Goal: Transaction & Acquisition: Purchase product/service

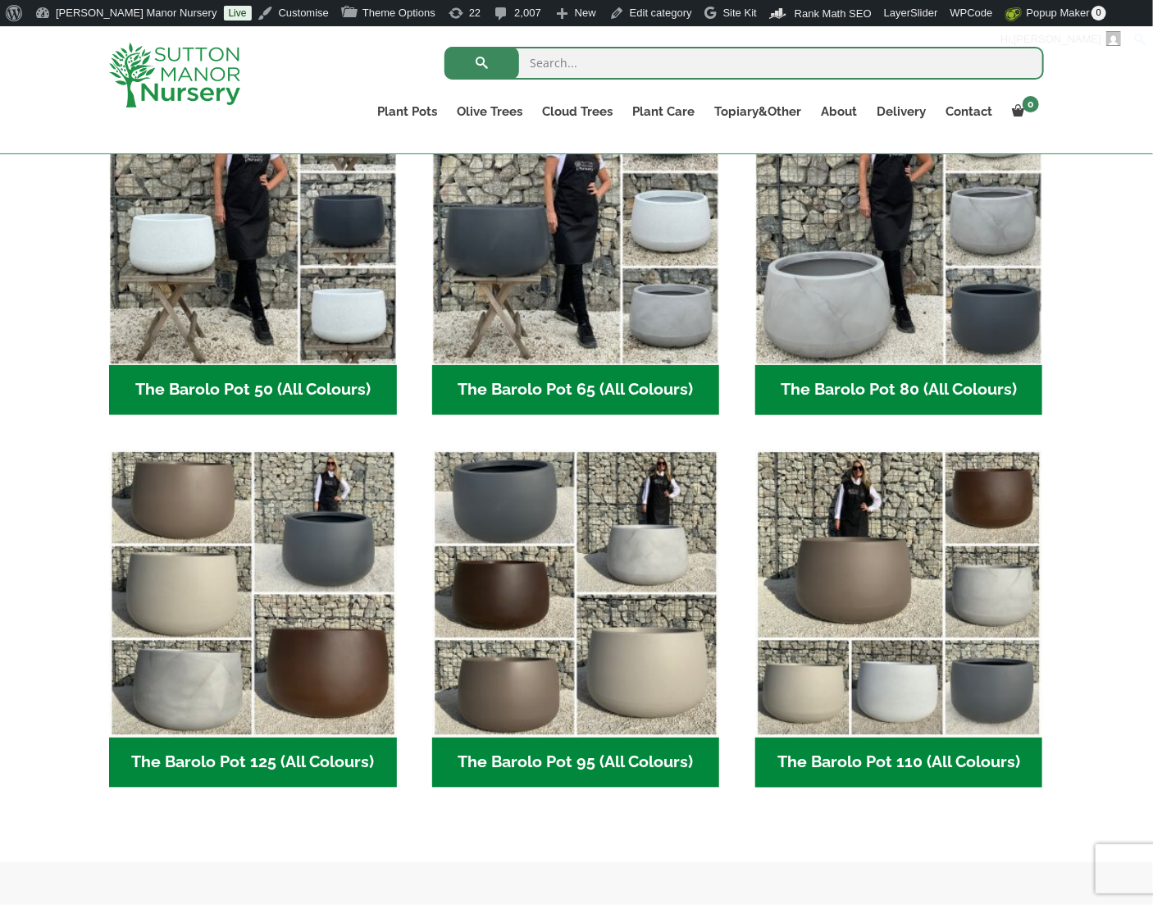
scroll to position [492, 0]
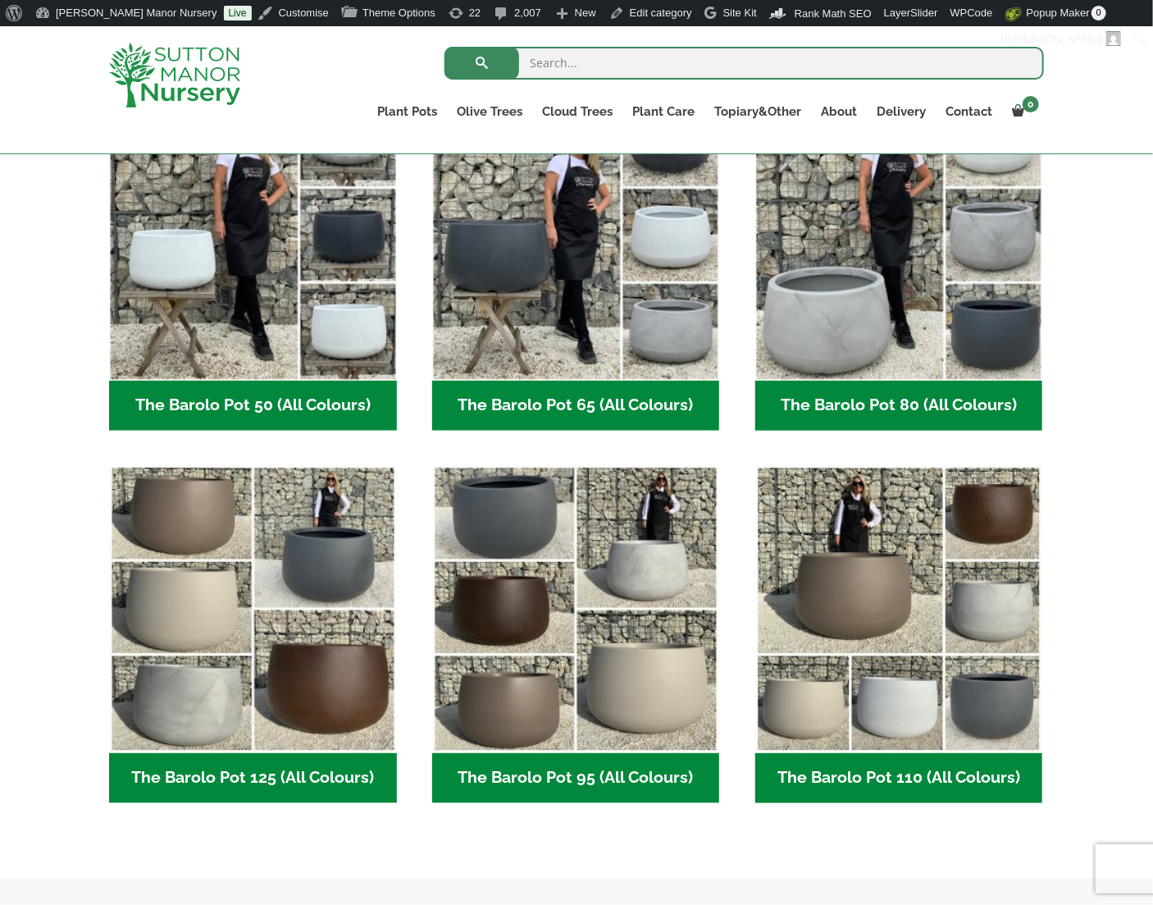
click at [1078, 370] on div "The Barolo Pots feature a modern, stylish design that works beautifully for lar…" at bounding box center [576, 435] width 1153 height 886
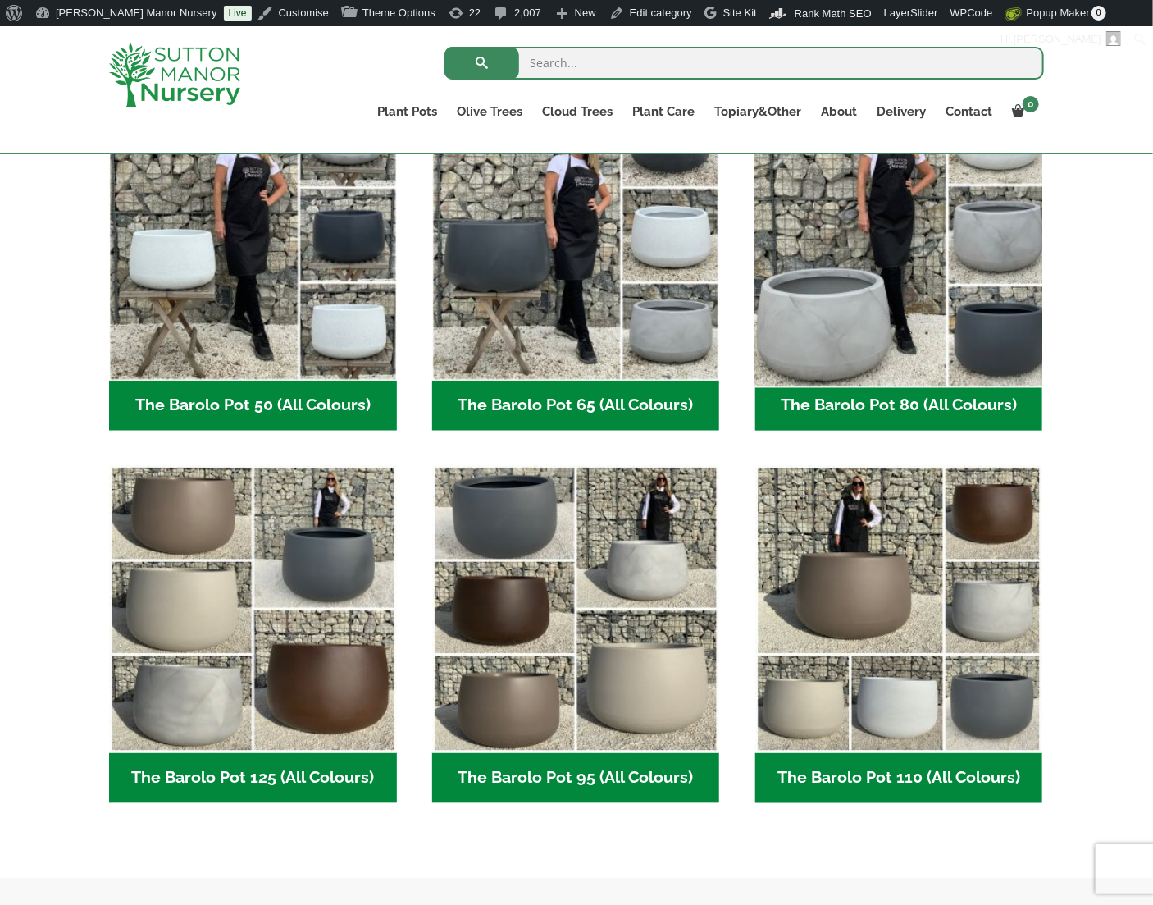
click at [915, 294] on img "Visit product category The Barolo Pot 80 (All Colours)" at bounding box center [899, 236] width 302 height 302
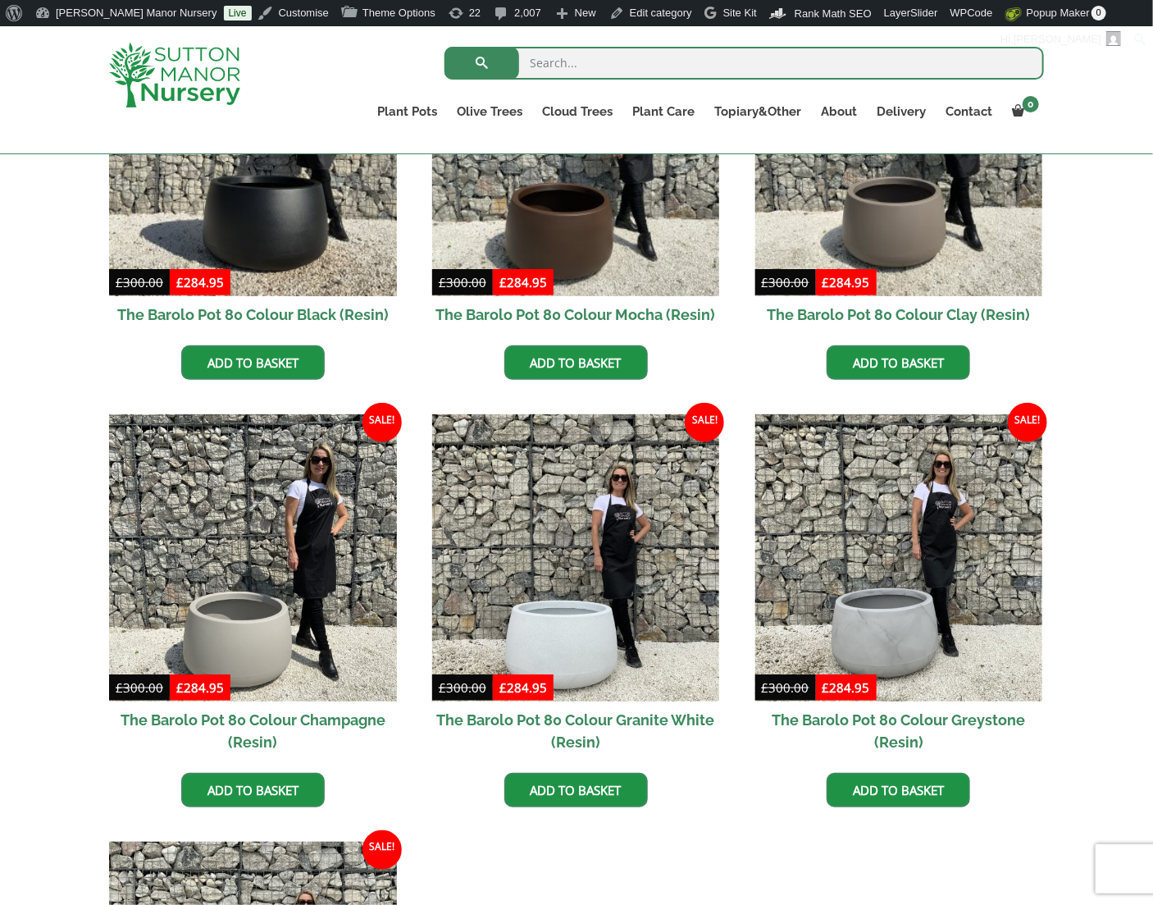
scroll to position [574, 0]
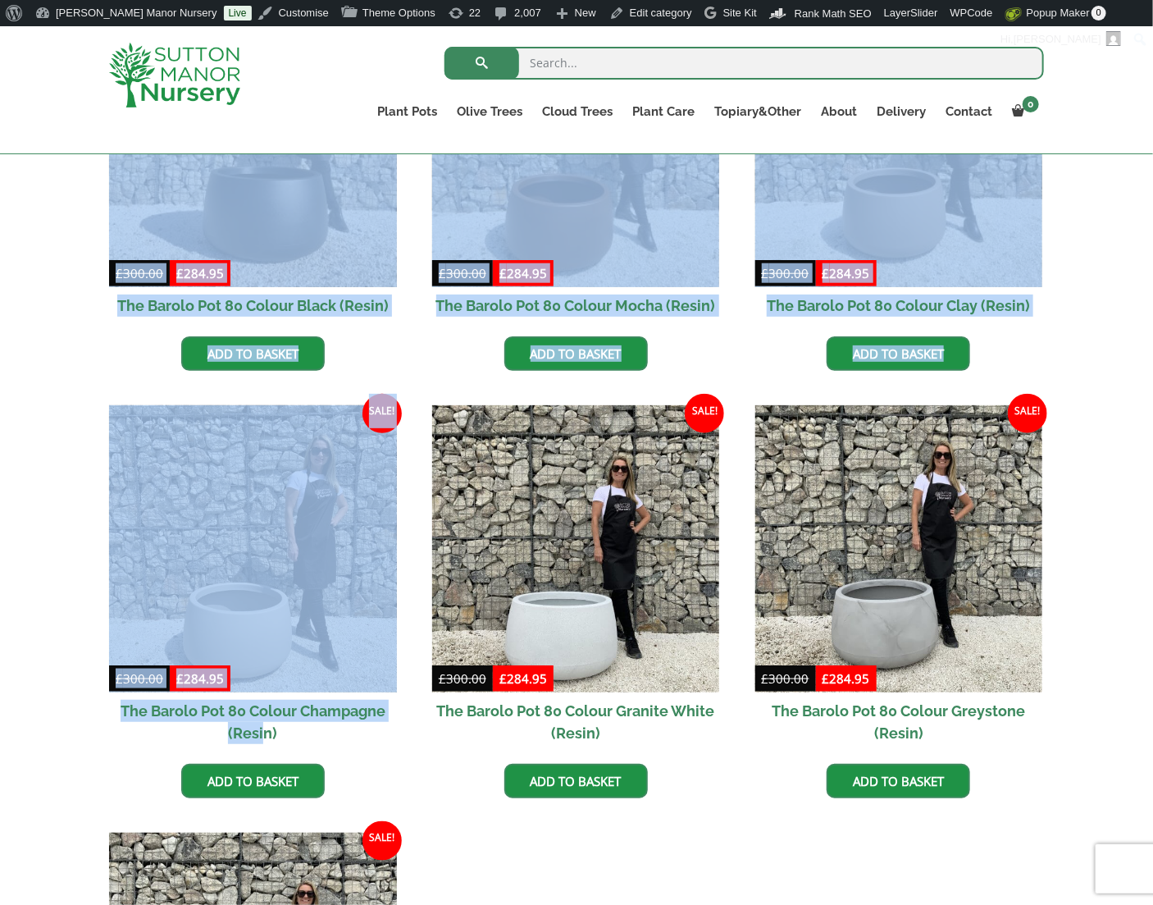
drag, startPoint x: 116, startPoint y: 700, endPoint x: 261, endPoint y: 721, distance: 146.7
click at [262, 722] on div "The Barolo Pots The Barolo Pot 110 (All Colours) The Barolo Pot 95 (All Colours…" at bounding box center [576, 605] width 1153 height 1390
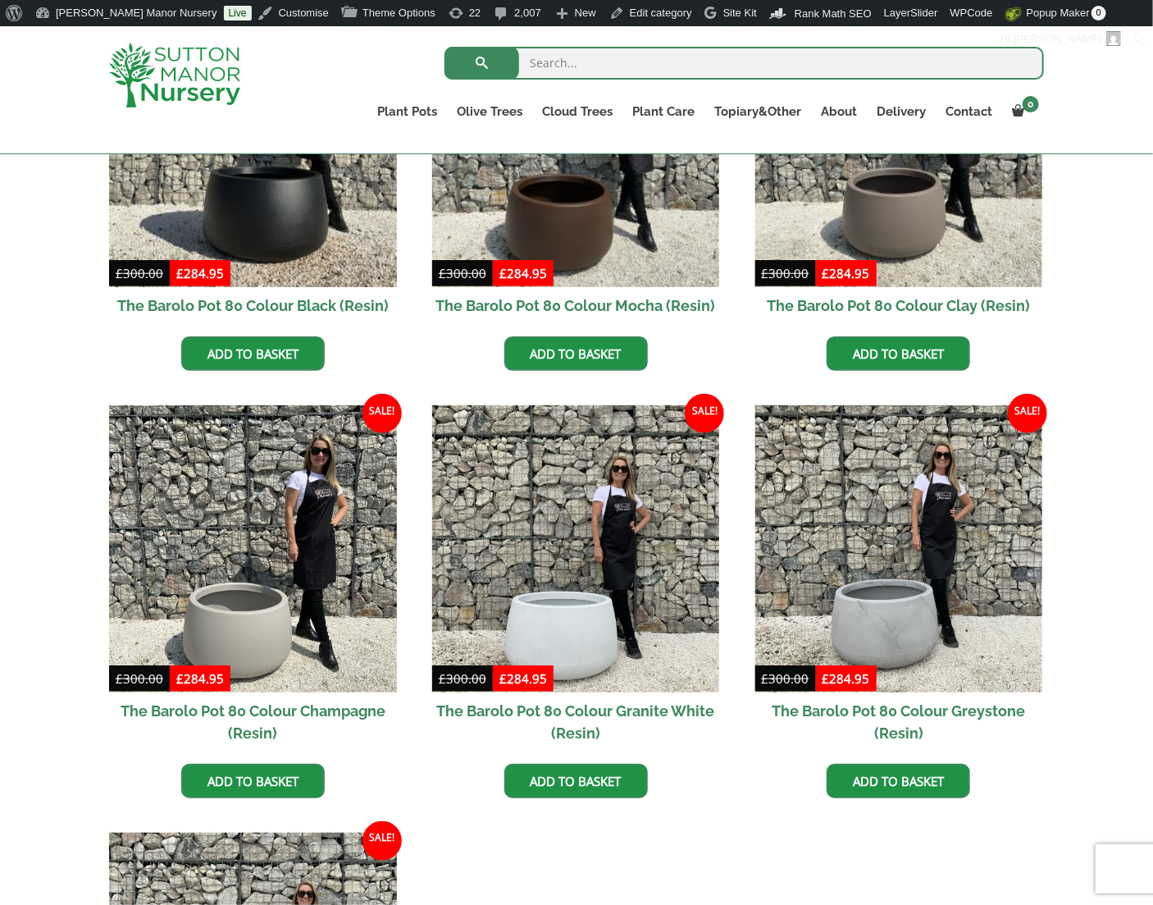
click at [60, 710] on div "The Barolo Pots The Barolo Pot 110 (All Colours) The Barolo Pot 95 (All Colours…" at bounding box center [576, 605] width 1153 height 1390
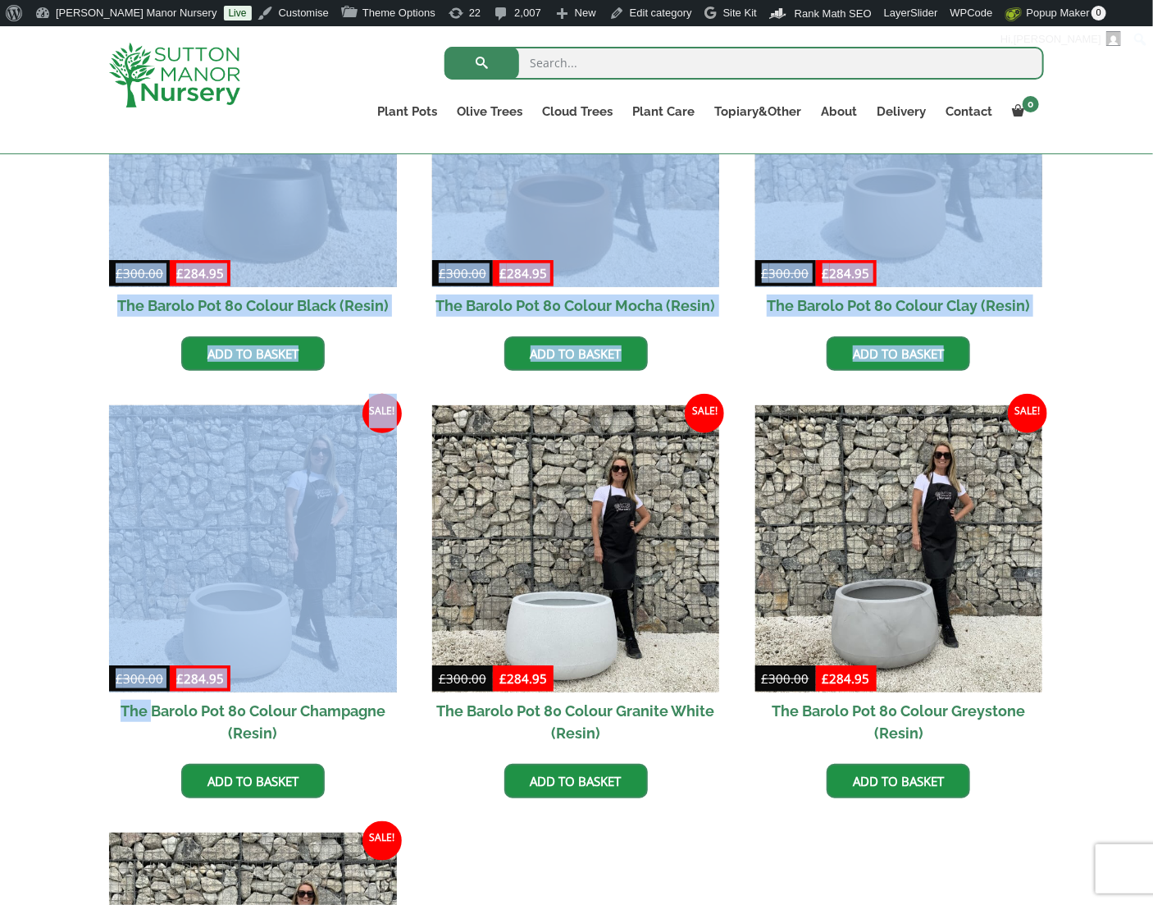
drag, startPoint x: 92, startPoint y: 703, endPoint x: 153, endPoint y: 714, distance: 61.6
click at [153, 714] on div "The Barolo Pots The Barolo Pot 110 (All Colours) The Barolo Pot 95 (All Colours…" at bounding box center [576, 605] width 1153 height 1390
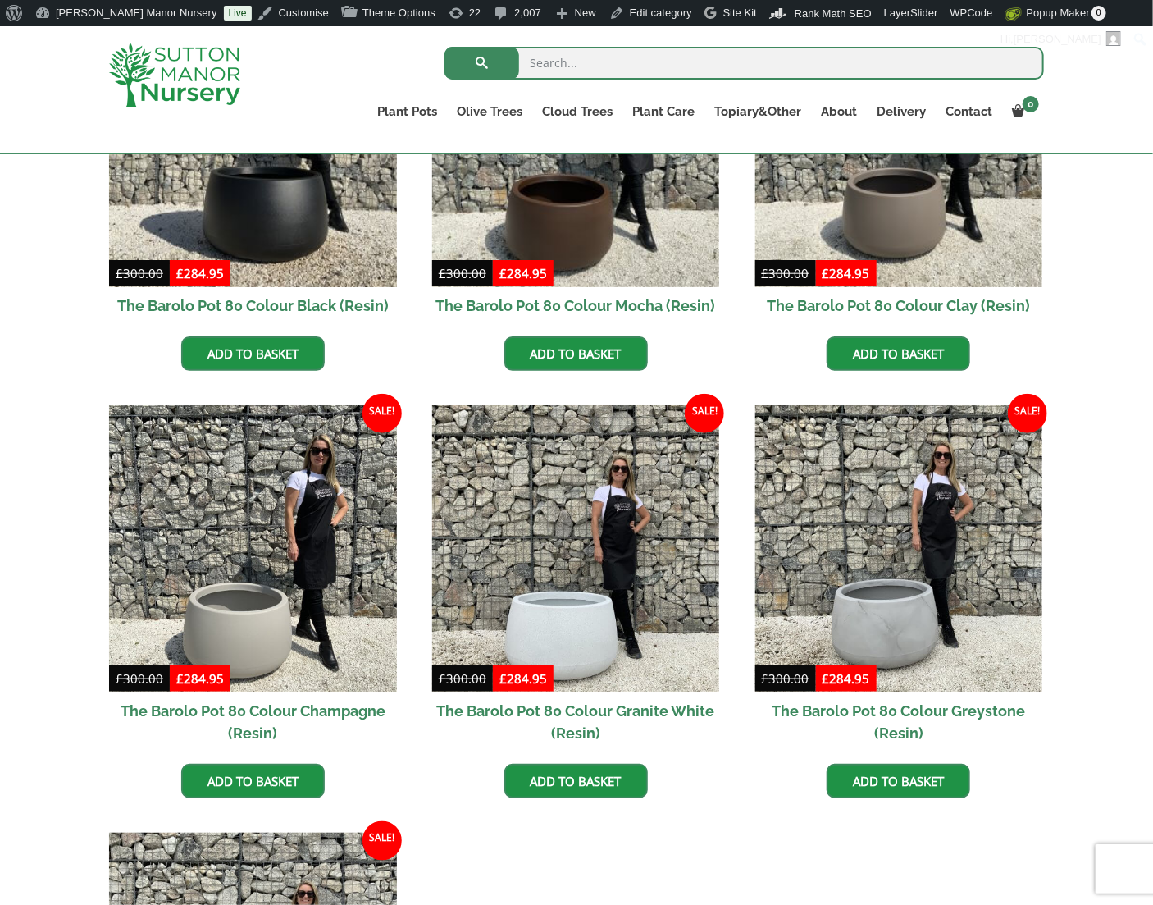
click at [422, 737] on ul "Sale! £ 300.00 Original price was: £300.00. £ 284.95 Current price is: £284.95.…" at bounding box center [576, 629] width 935 height 1261
drag, startPoint x: 397, startPoint y: 737, endPoint x: 121, endPoint y: 706, distance: 277.3
click at [121, 706] on ul "Sale! £ 300.00 Original price was: £300.00. £ 284.95 Current price is: £284.95.…" at bounding box center [576, 629] width 935 height 1261
copy h2 "The Barolo Pot 80 Colour Champagne (Resin)"
